Goal: Transaction & Acquisition: Book appointment/travel/reservation

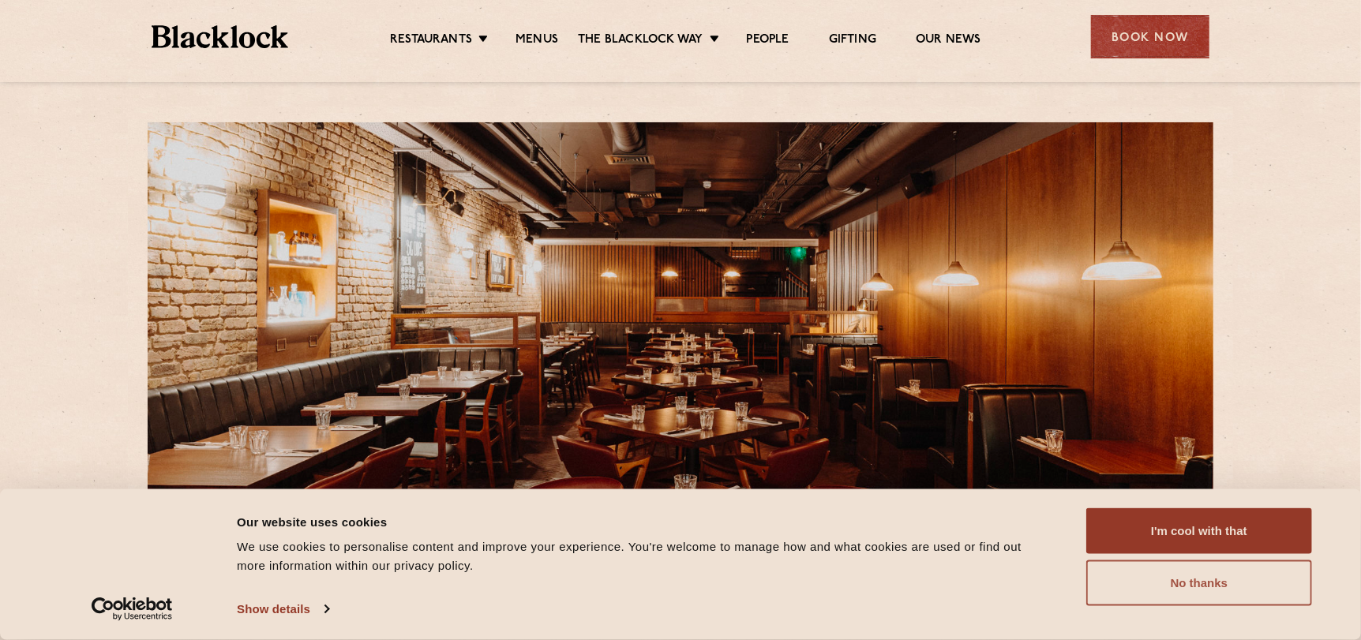
click at [1201, 584] on button "No thanks" at bounding box center [1199, 583] width 226 height 46
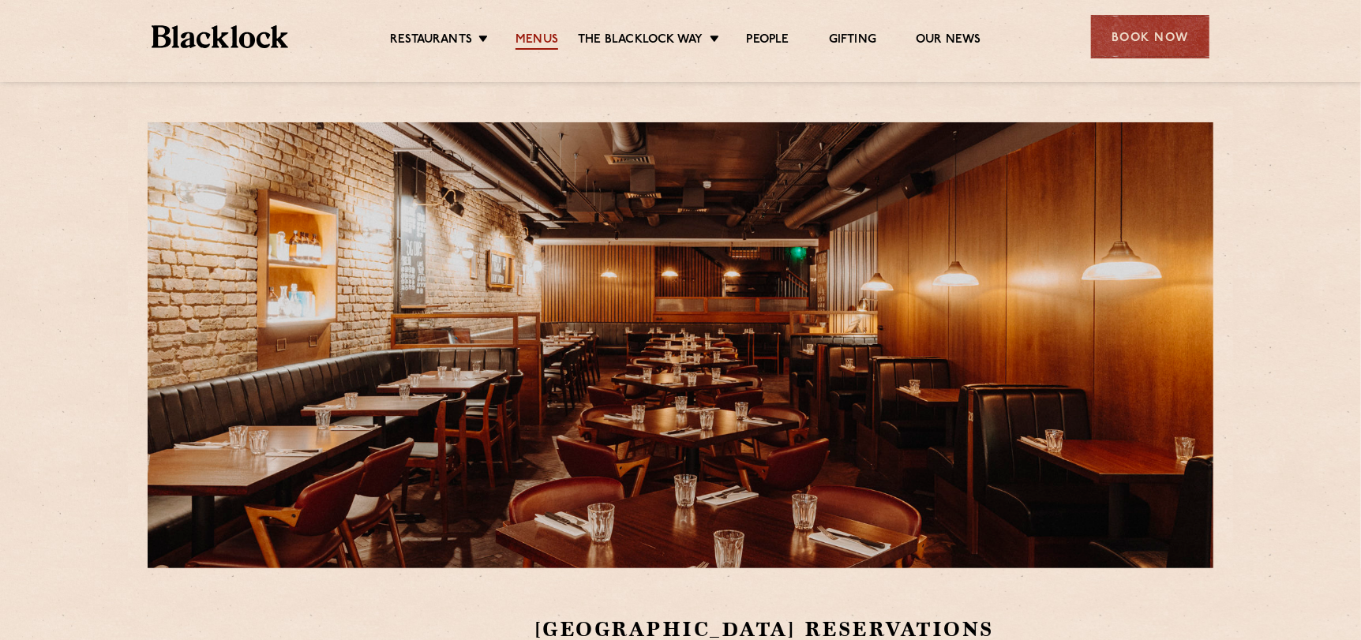
click at [552, 43] on link "Menus" at bounding box center [536, 40] width 43 height 17
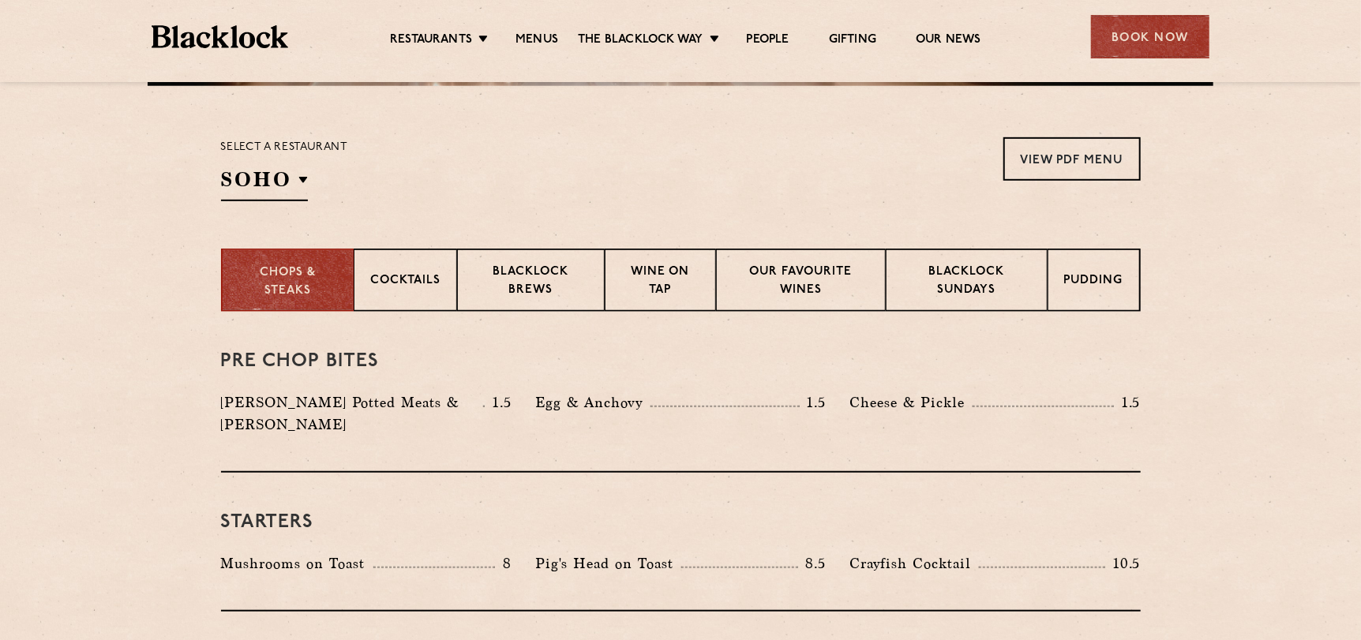
scroll to position [474, 0]
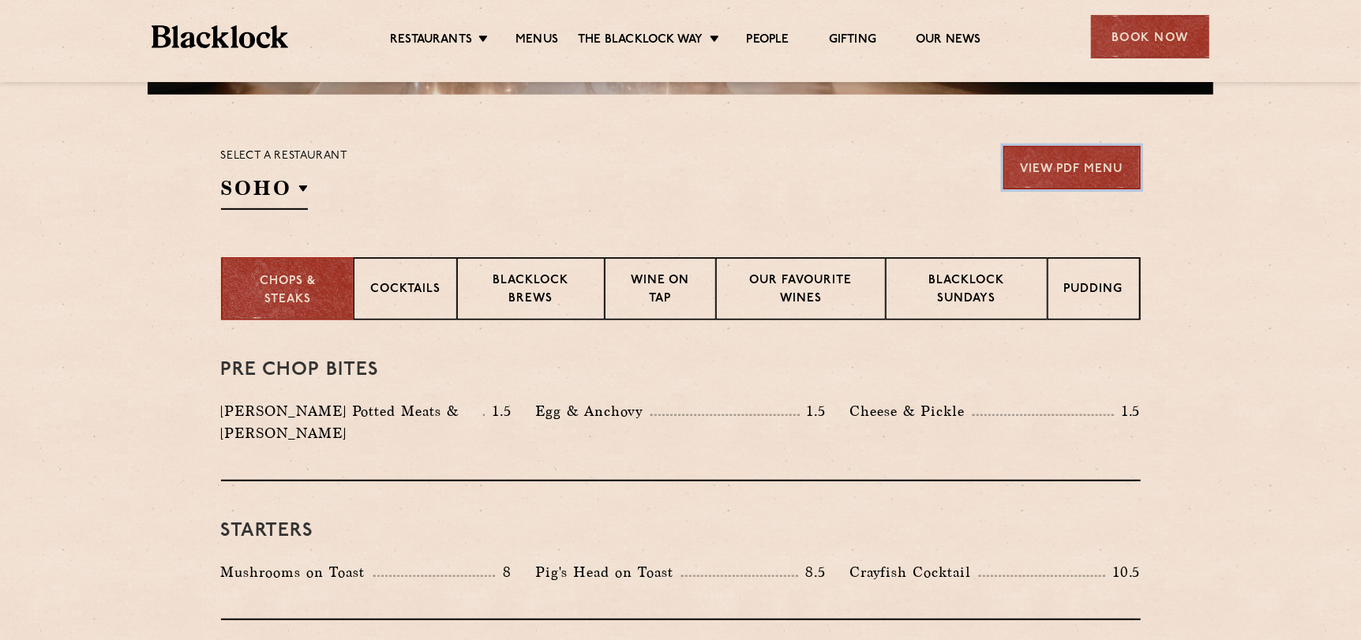
click at [1085, 166] on link "View PDF Menu" at bounding box center [1071, 167] width 137 height 43
click at [107, 227] on section "Select a restaurant [GEOGRAPHIC_DATA] [GEOGRAPHIC_DATA] [GEOGRAPHIC_DATA] [GEOG…" at bounding box center [680, 176] width 1361 height 163
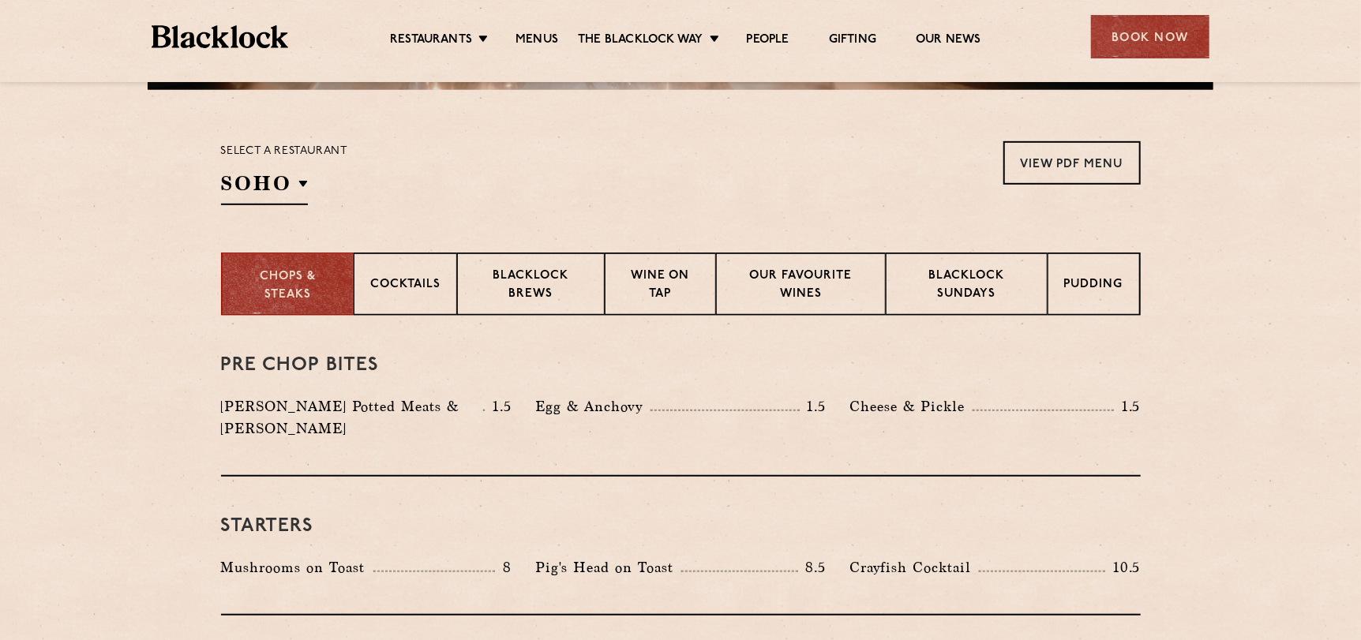
scroll to position [316, 0]
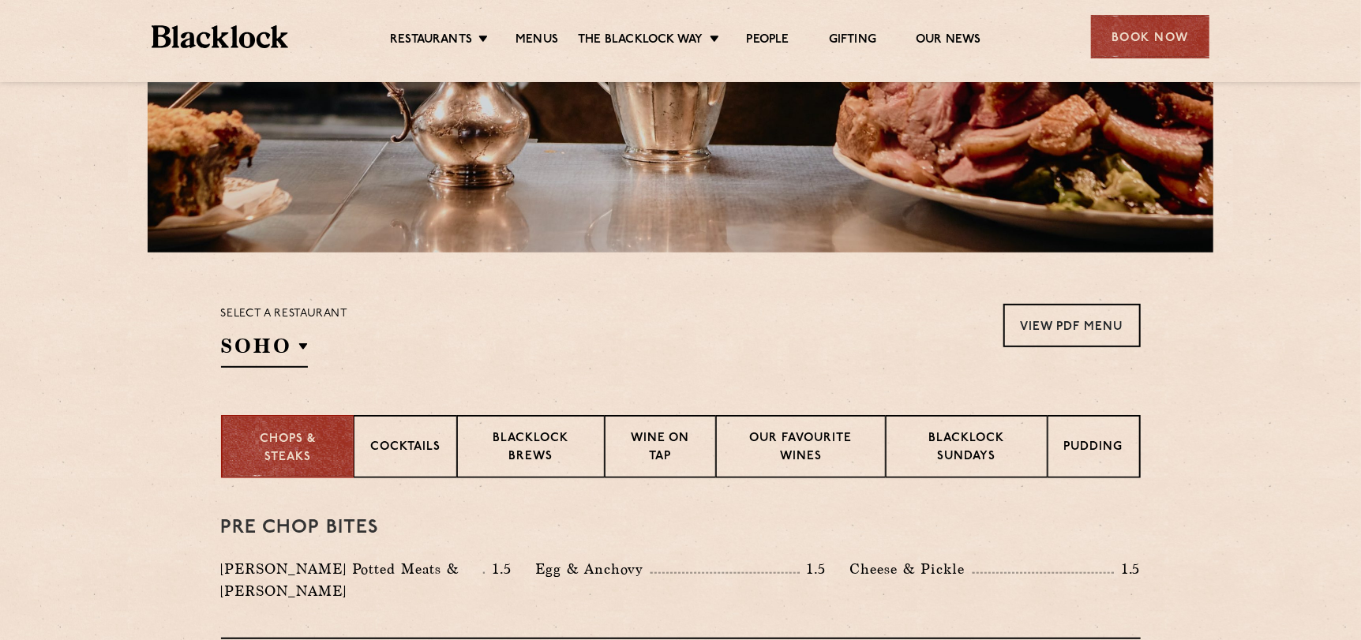
click at [227, 36] on img at bounding box center [220, 36] width 137 height 23
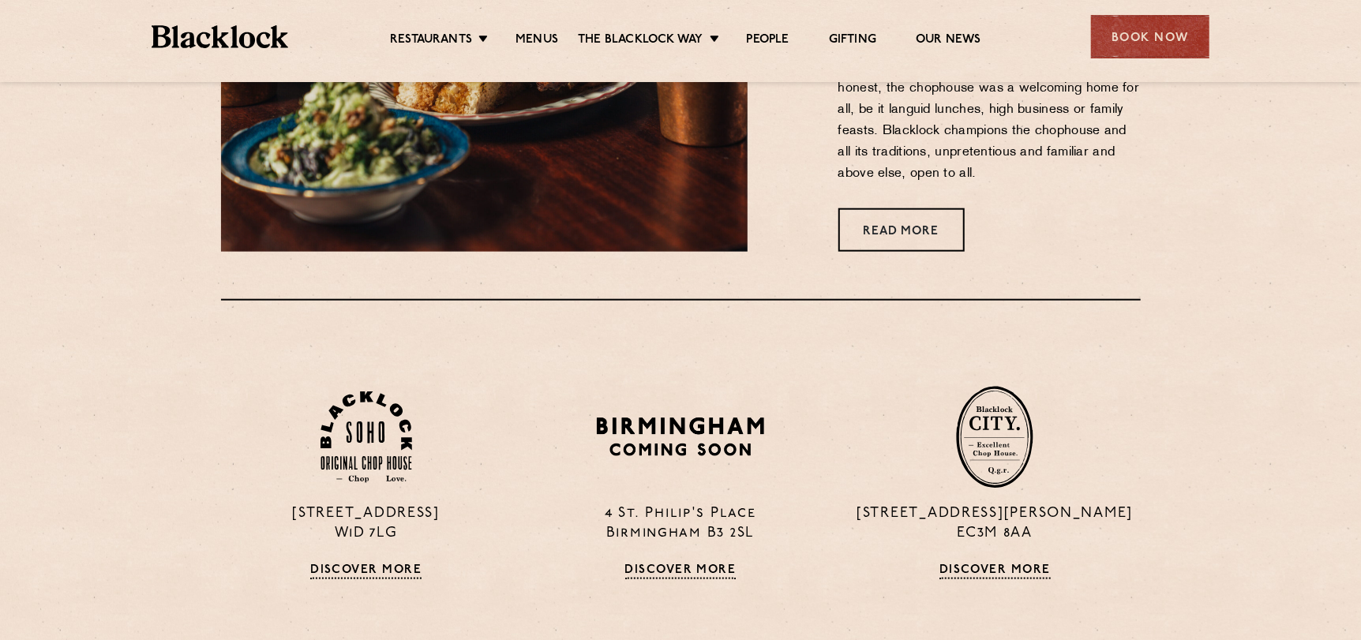
scroll to position [788, 0]
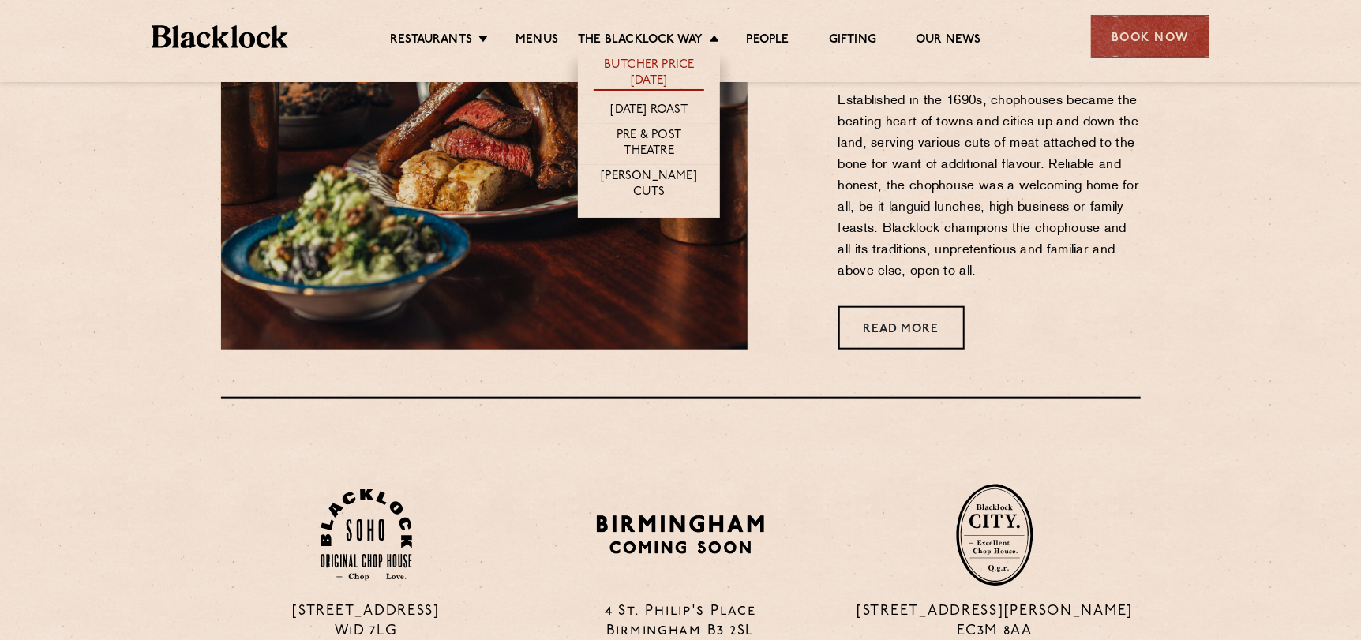
click at [677, 68] on link "Butcher Price [DATE]" at bounding box center [649, 74] width 110 height 33
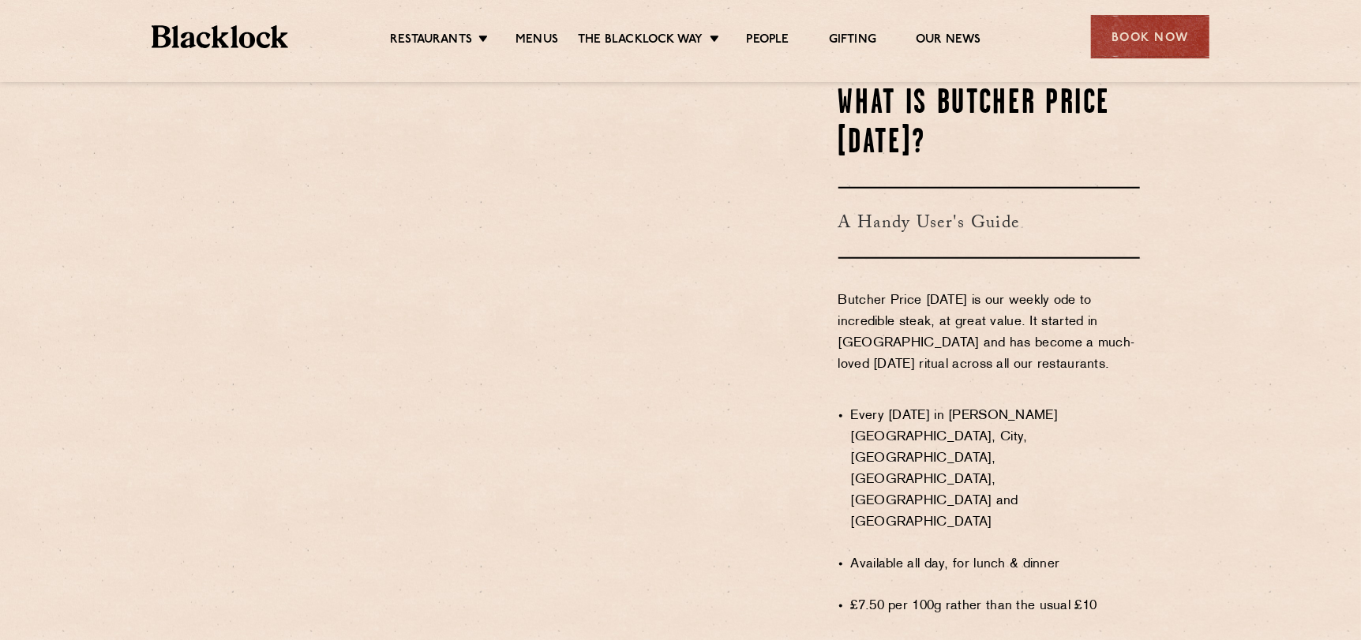
scroll to position [788, 0]
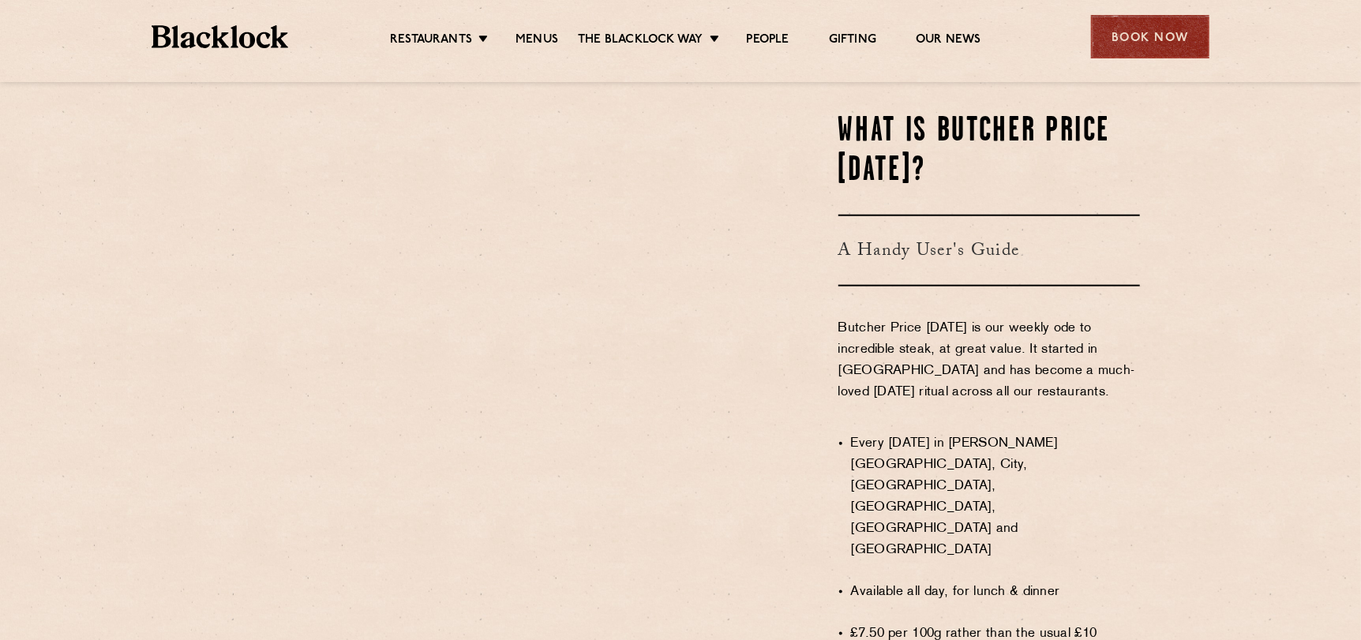
click at [1144, 42] on div "Book Now" at bounding box center [1150, 36] width 118 height 43
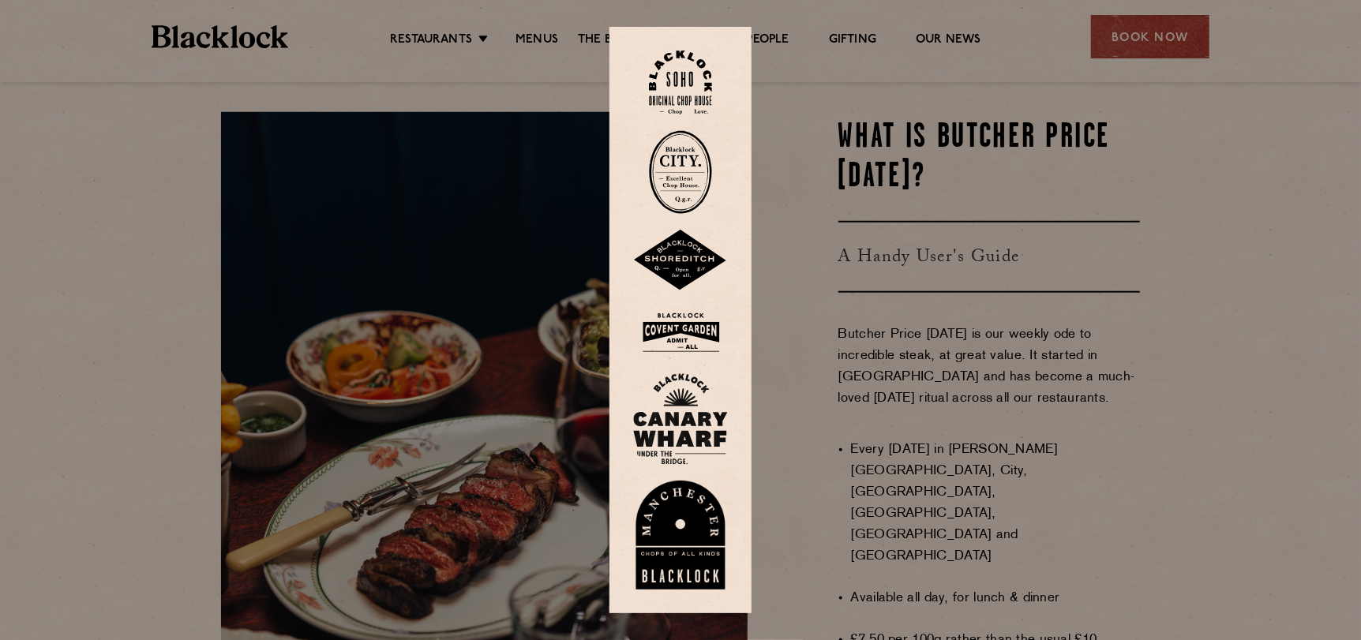
click at [684, 337] on img at bounding box center [680, 332] width 95 height 51
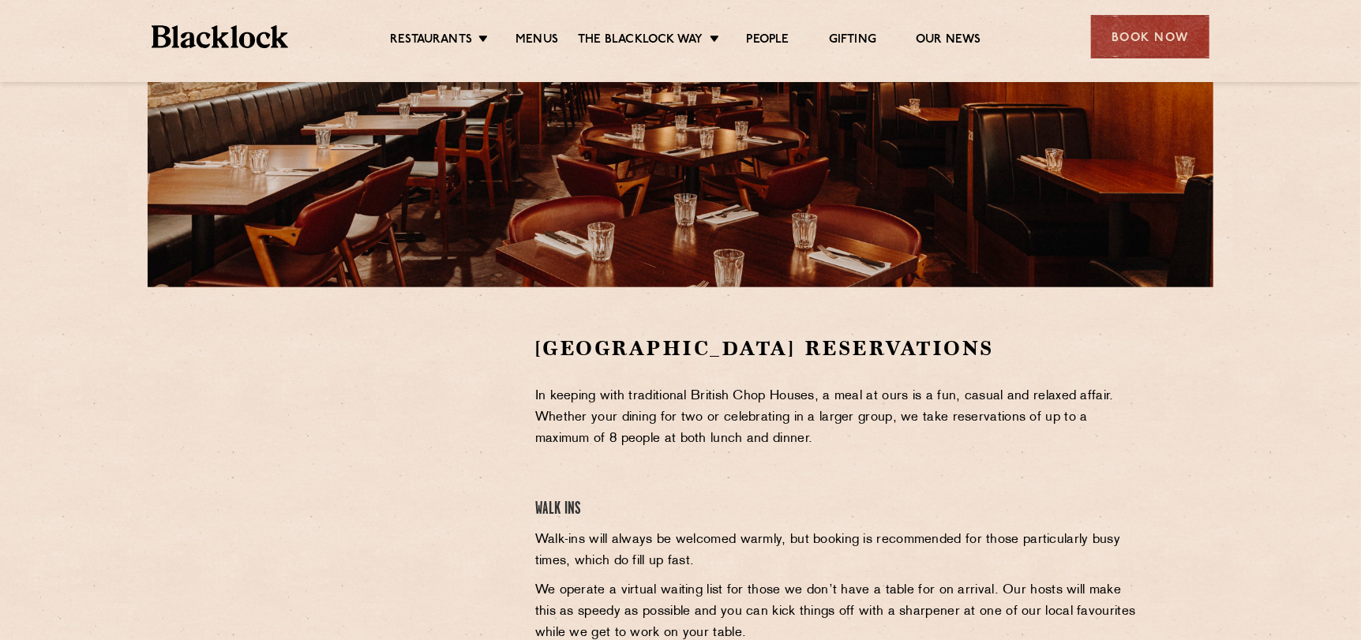
scroll to position [474, 0]
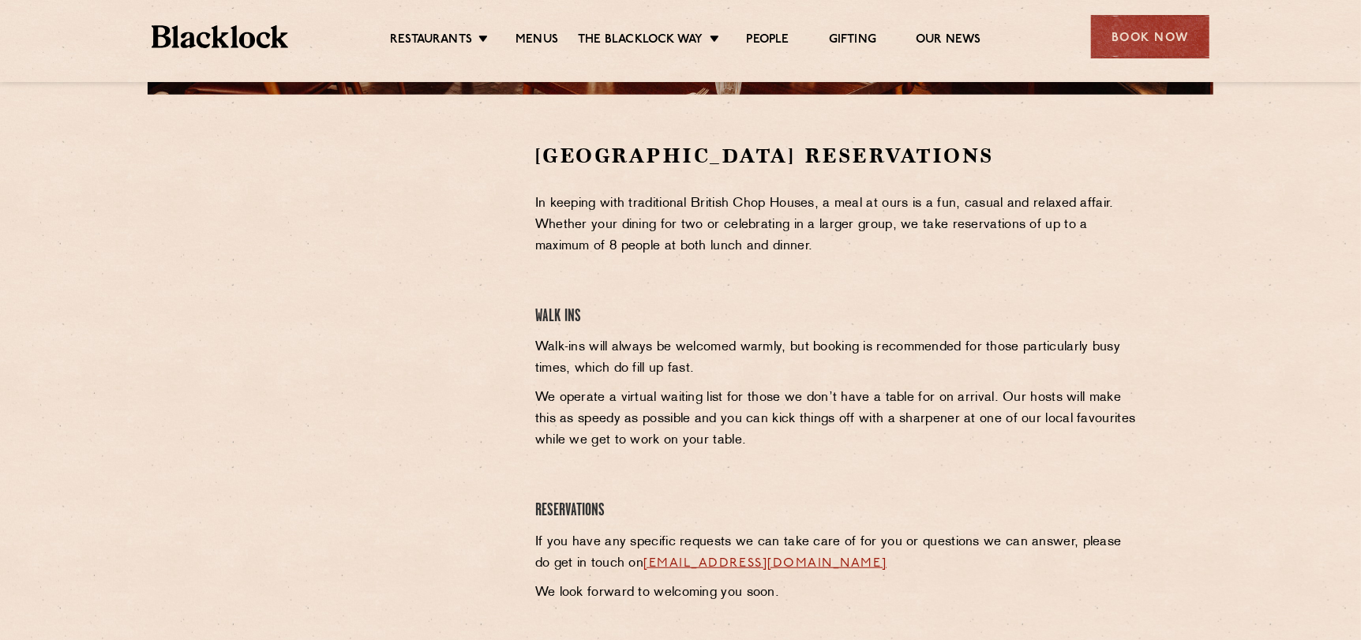
click at [1137, 245] on p "In keeping with traditional British Chop Houses, a meal at ours is a fun, casua…" at bounding box center [837, 225] width 605 height 64
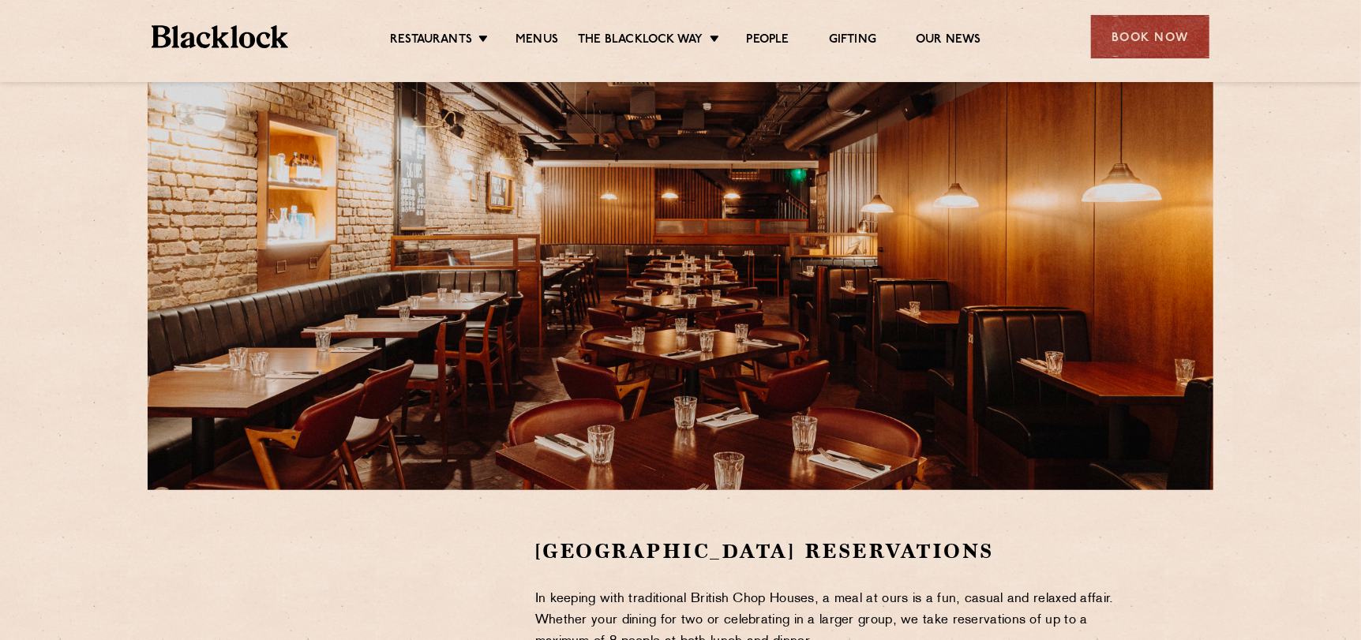
scroll to position [0, 0]
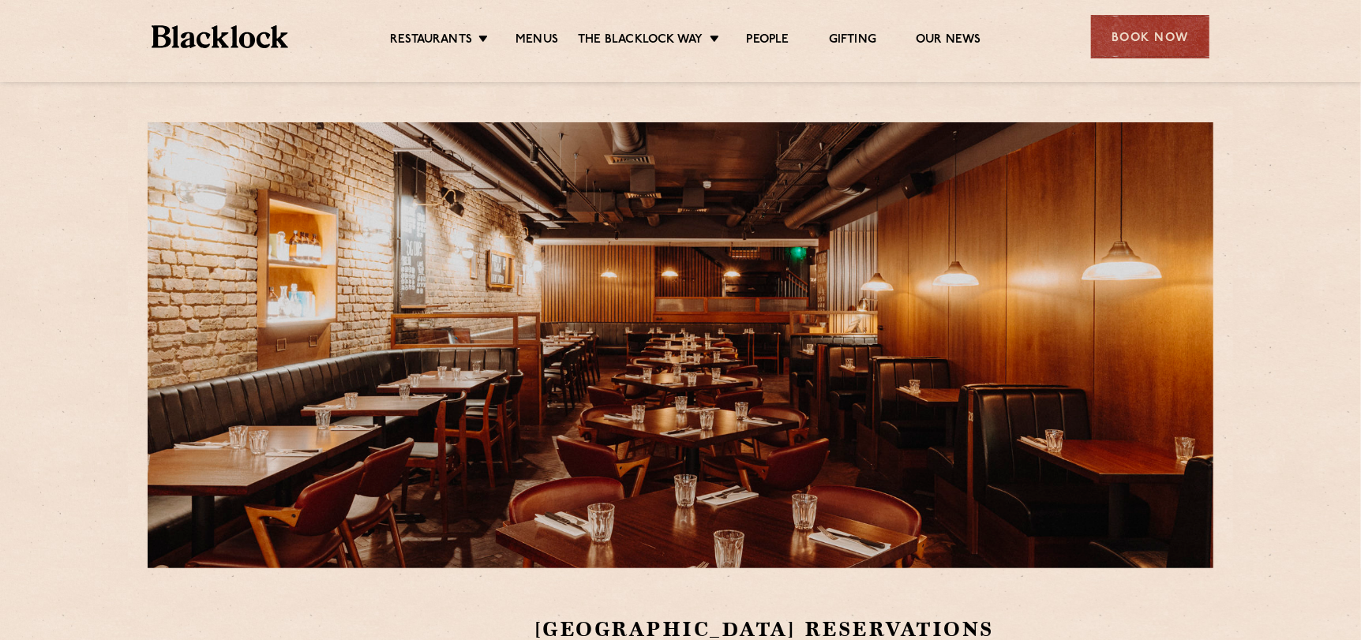
click at [21, 227] on div "Covent Garden Reservations In keeping with traditional British Chop Houses, a m…" at bounding box center [680, 566] width 1361 height 1133
